Goal: Task Accomplishment & Management: Complete application form

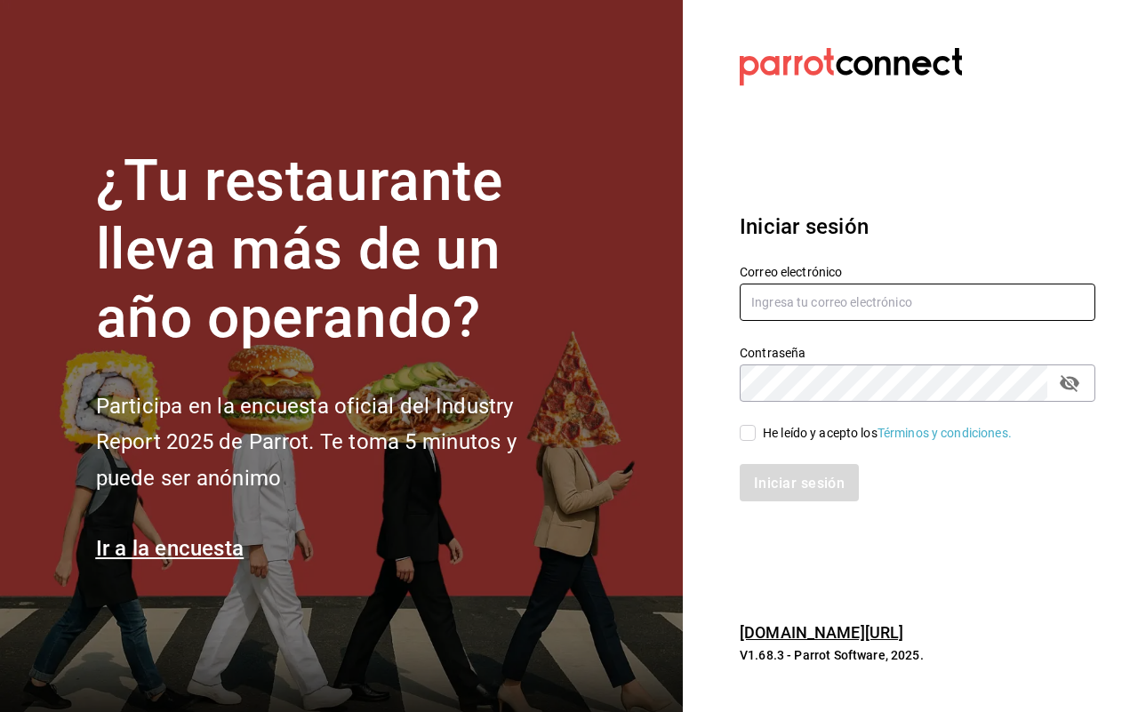
click at [767, 291] on input "text" at bounding box center [917, 302] width 356 height 37
type input "[EMAIL_ADDRESS][DOMAIN_NAME]"
click at [748, 428] on input "He leído y acepto los Términos y condiciones." at bounding box center [747, 433] width 16 height 16
checkbox input "true"
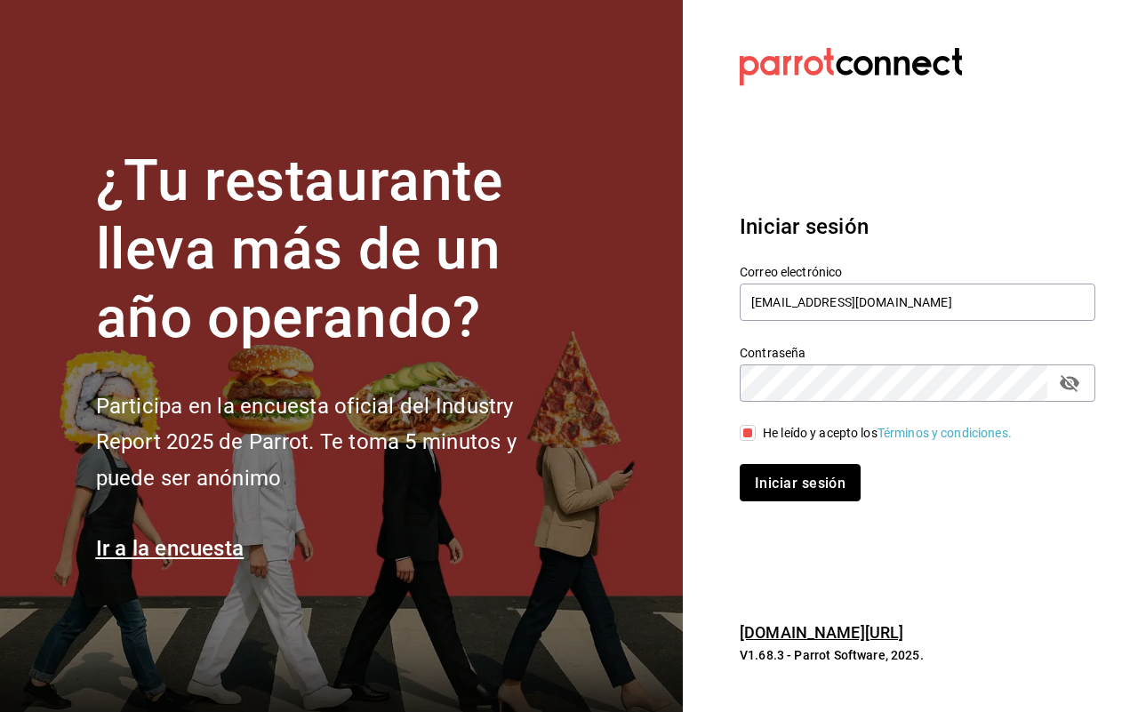
click at [785, 480] on font "Iniciar sesión" at bounding box center [800, 482] width 91 height 17
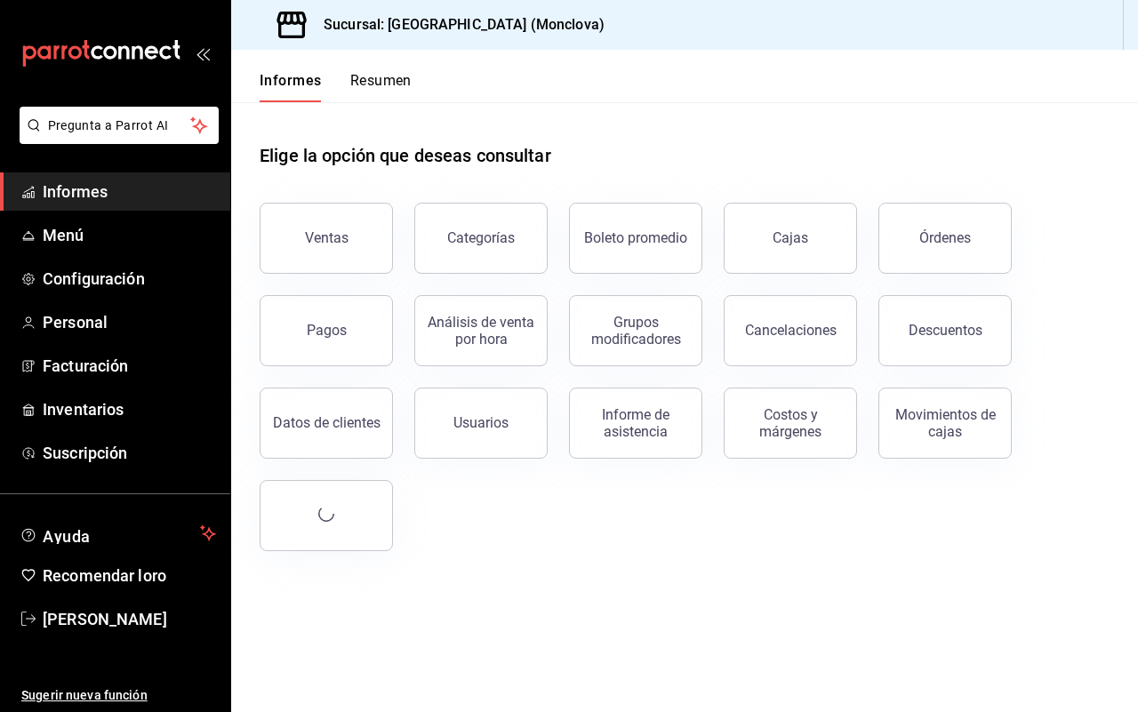
click at [651, 459] on div "Elige la opción que deseas consultar Ventas Categorías Boleto promedio Cajas Ór…" at bounding box center [684, 340] width 907 height 477
